Goal: Find specific page/section

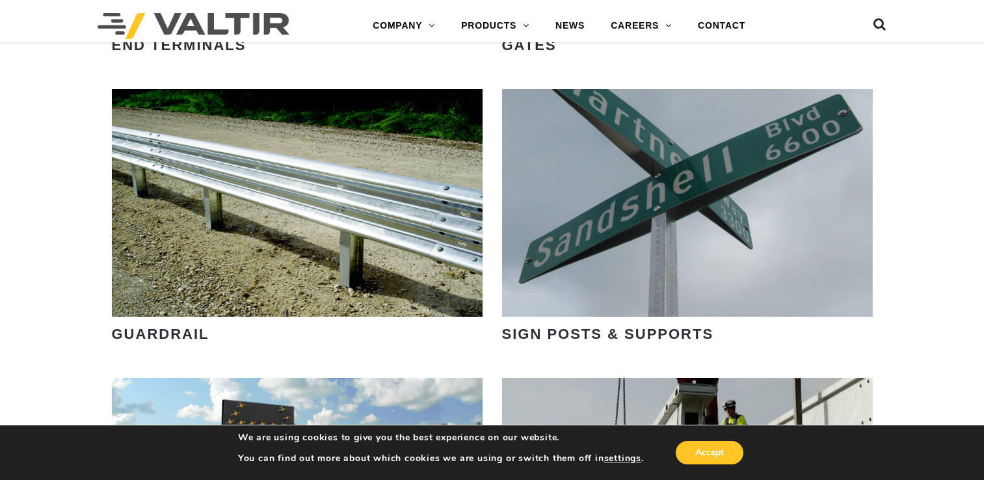
scroll to position [1886, 0]
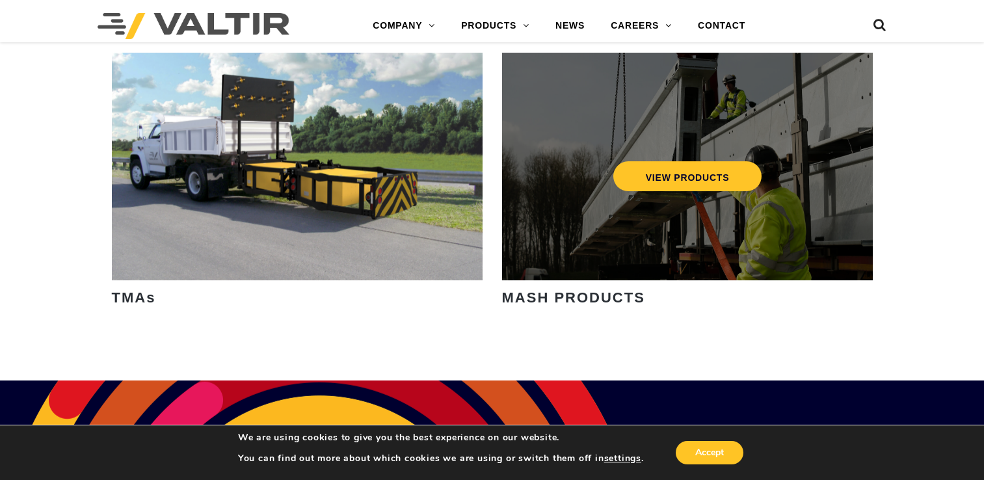
drag, startPoint x: 596, startPoint y: 201, endPoint x: 603, endPoint y: 188, distance: 14.8
click at [603, 187] on div "VIEW PRODUCTS" at bounding box center [687, 176] width 319 height 43
click at [630, 180] on link "VIEW PRODUCTS" at bounding box center [687, 176] width 149 height 30
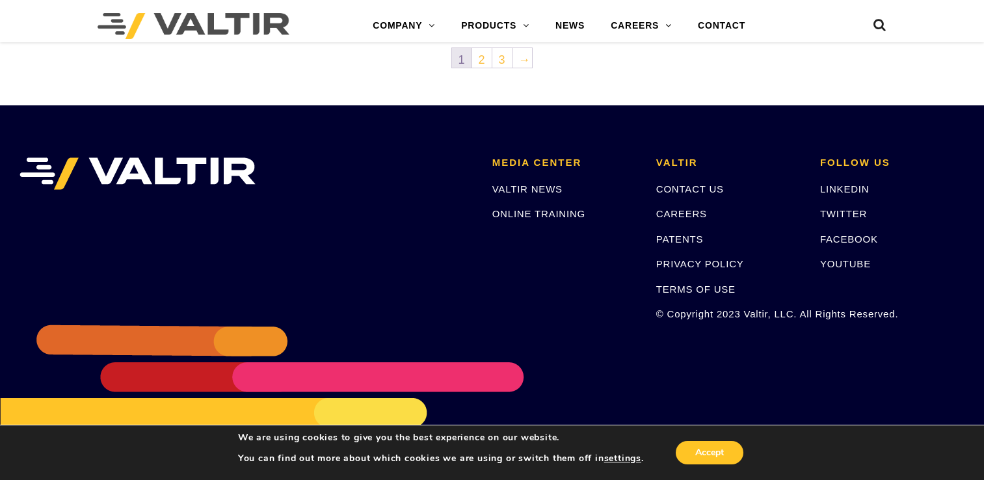
scroll to position [652, 0]
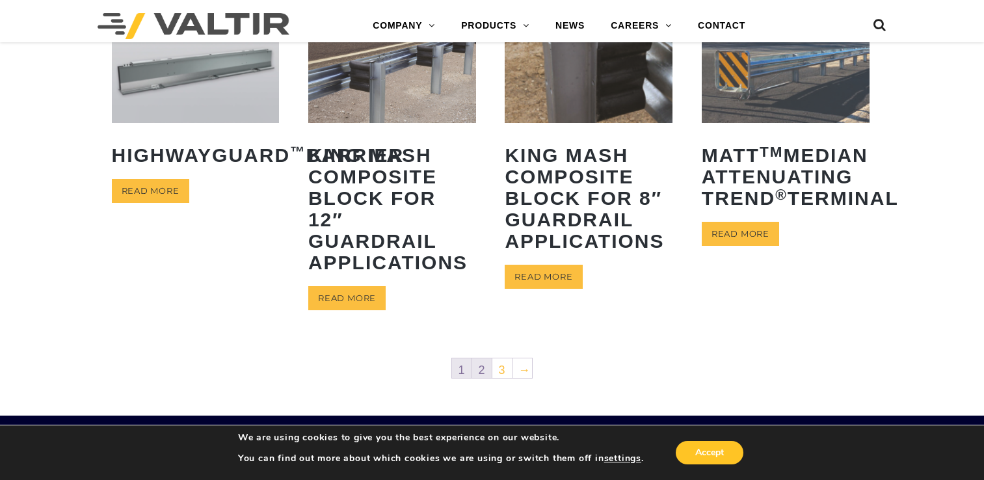
click at [481, 373] on link "2" at bounding box center [482, 368] width 20 height 20
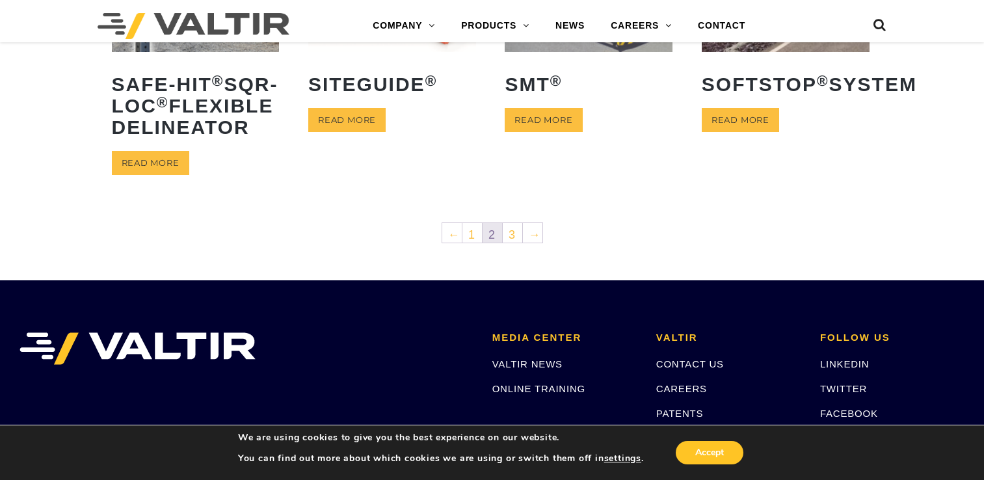
scroll to position [780, 0]
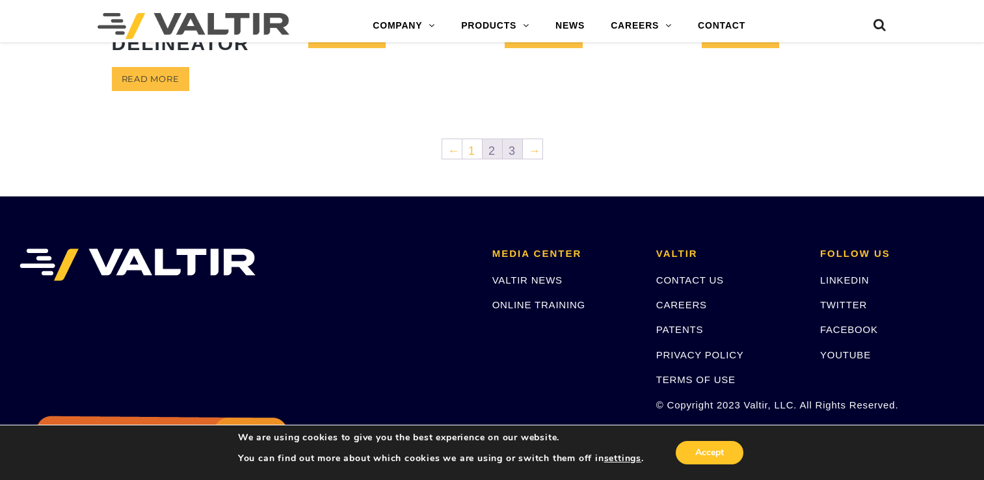
click at [513, 159] on link "3" at bounding box center [513, 149] width 20 height 20
